Goal: Information Seeking & Learning: Learn about a topic

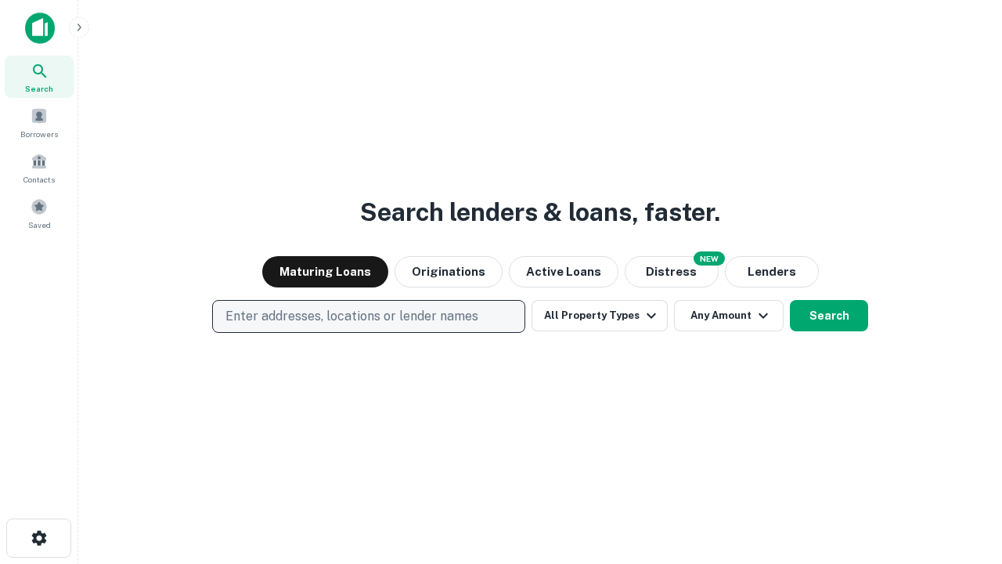
click at [368, 316] on p "Enter addresses, locations or lender names" at bounding box center [351, 316] width 253 height 19
type input "**********"
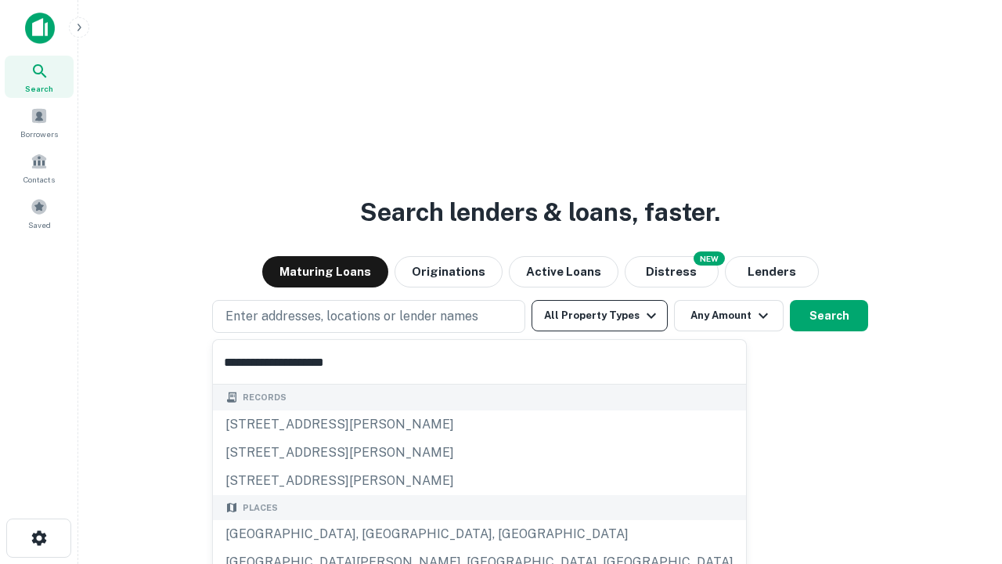
click at [374, 534] on div "[GEOGRAPHIC_DATA], [GEOGRAPHIC_DATA], [GEOGRAPHIC_DATA]" at bounding box center [479, 534] width 533 height 28
click at [600, 315] on button "All Property Types" at bounding box center [599, 315] width 136 height 31
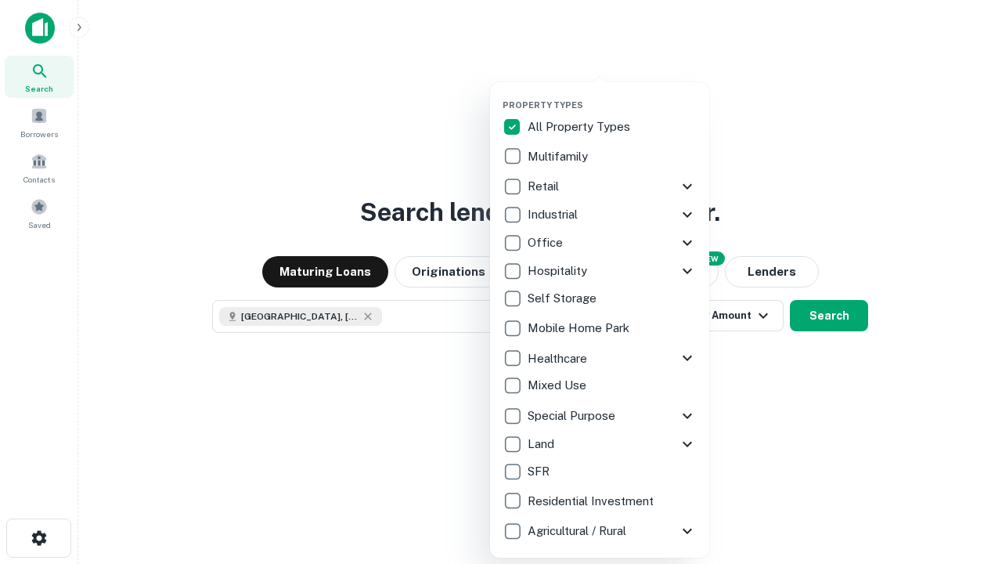
click at [612, 95] on button "button" at bounding box center [611, 95] width 219 height 1
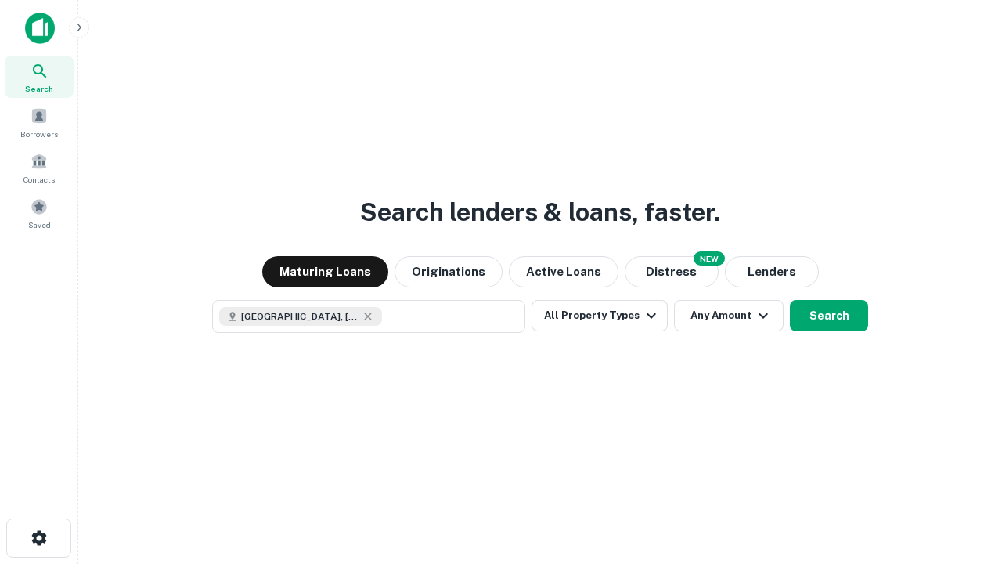
scroll to position [25, 0]
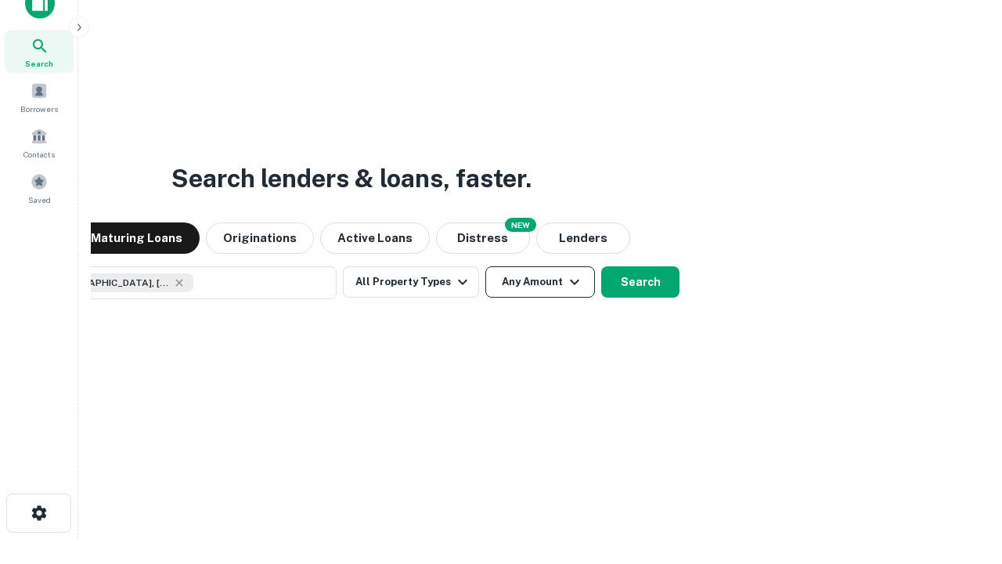
click at [485, 266] on button "Any Amount" at bounding box center [540, 281] width 110 height 31
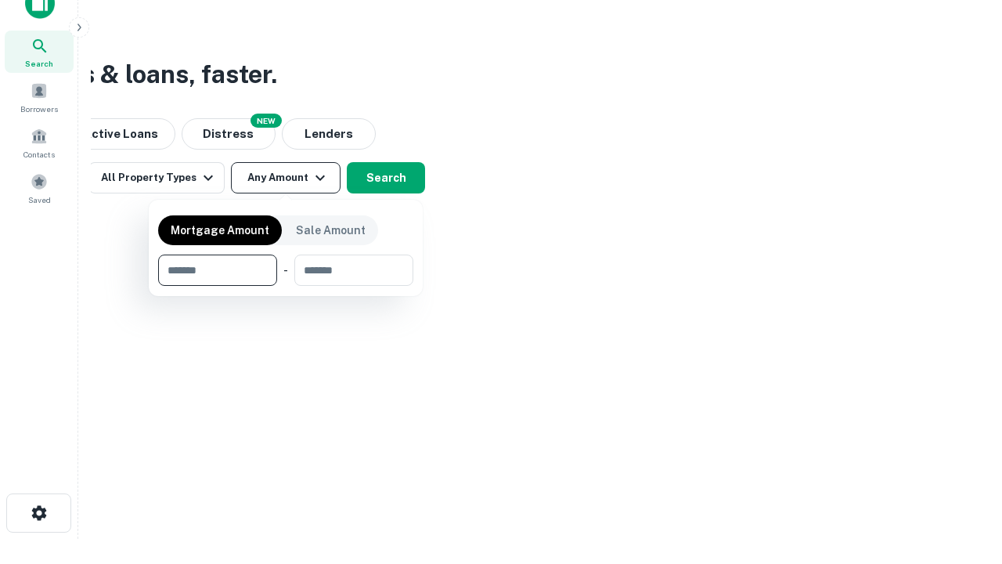
type input "*******"
click at [286, 286] on button "button" at bounding box center [285, 286] width 255 height 1
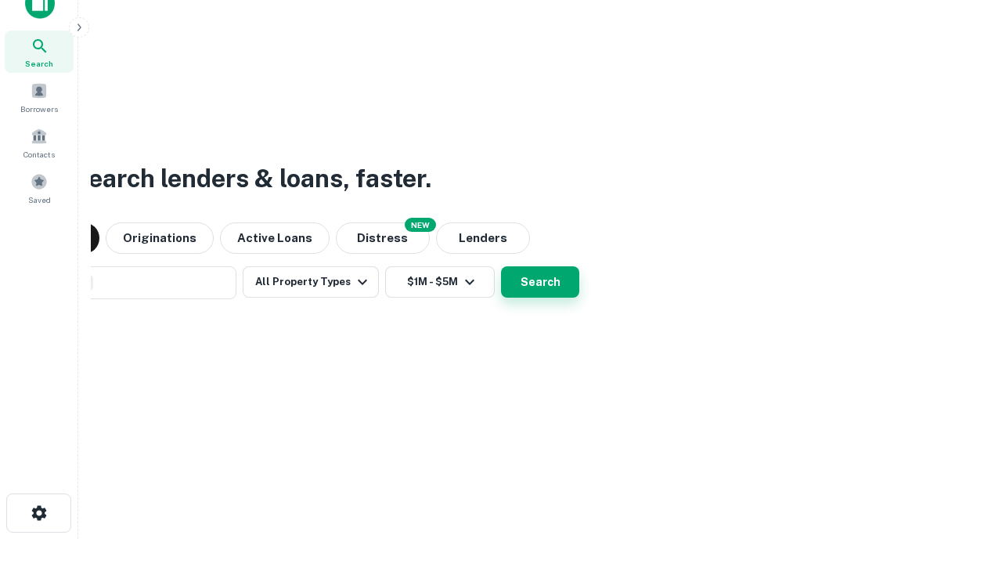
click at [501, 266] on button "Search" at bounding box center [540, 281] width 78 height 31
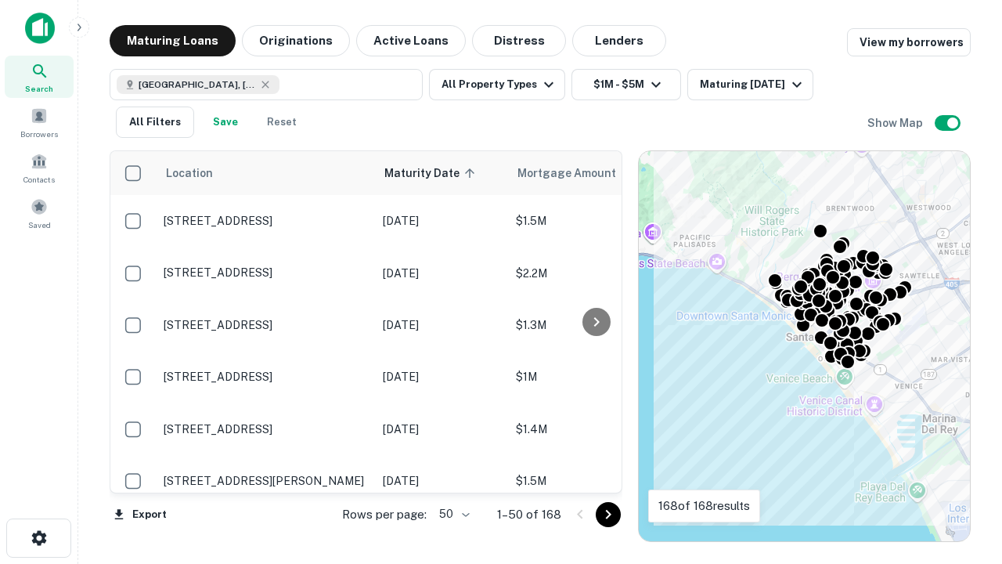
click at [452, 513] on body "Search Borrowers Contacts Saved Maturing Loans Originations Active Loans Distre…" at bounding box center [501, 282] width 1002 height 564
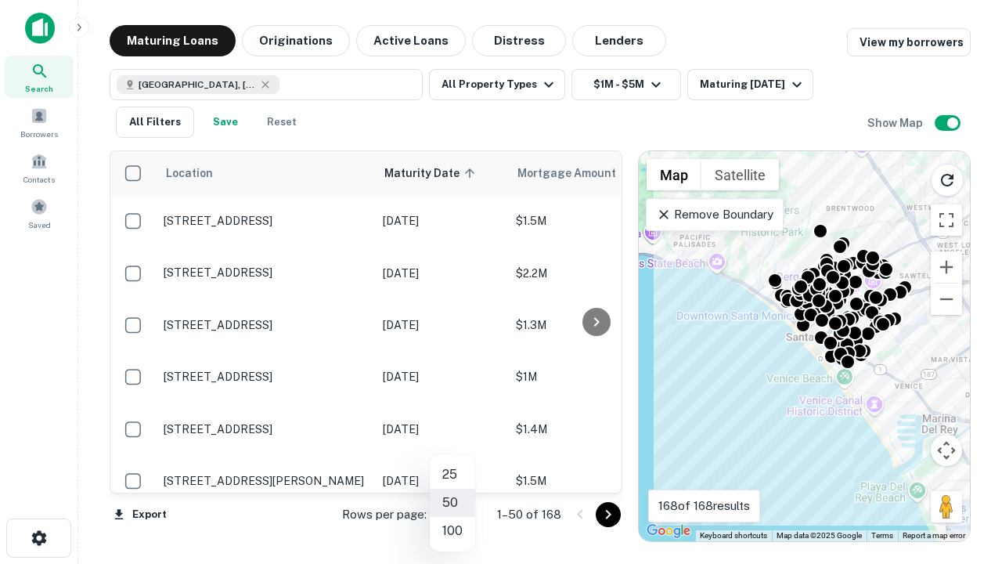
click at [452, 474] on li "25" at bounding box center [452, 474] width 45 height 28
